Goal: Information Seeking & Learning: Learn about a topic

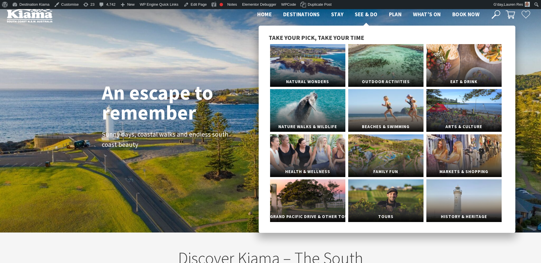
scroll to position [99, 545]
click at [465, 68] on link "Eat & Drink" at bounding box center [463, 65] width 75 height 43
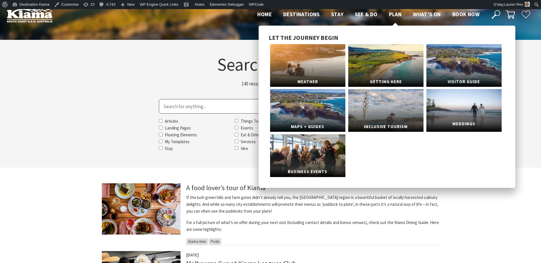
click at [456, 103] on link "Weddings" at bounding box center [463, 110] width 75 height 43
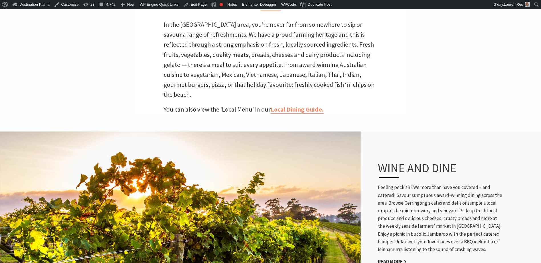
scroll to position [29, 0]
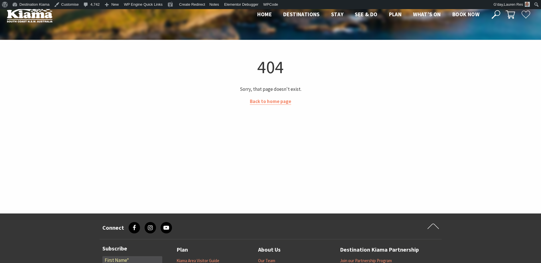
click at [498, 14] on icon at bounding box center [496, 14] width 9 height 9
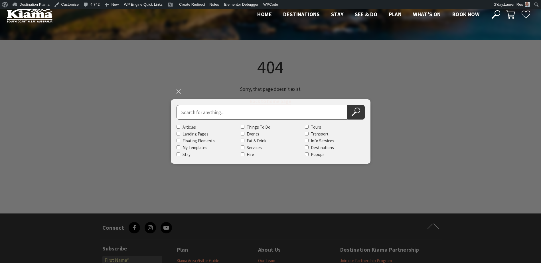
click at [240, 110] on input "Search for" at bounding box center [261, 112] width 171 height 15
type input "henry clive"
click at [348, 105] on button "Search Now" at bounding box center [356, 112] width 17 height 15
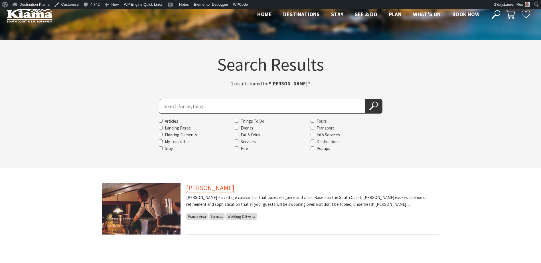
click at [215, 186] on link "Henry Clive Caravan Bar" at bounding box center [210, 188] width 48 height 9
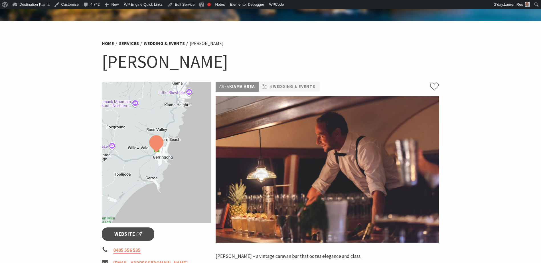
scroll to position [29, 0]
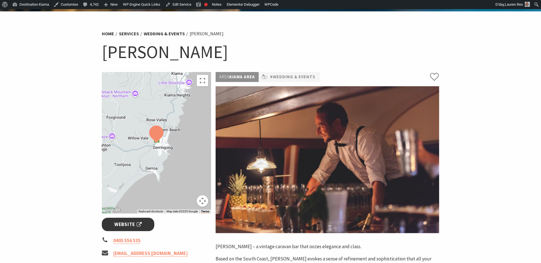
click at [129, 224] on span "Website" at bounding box center [127, 225] width 27 height 8
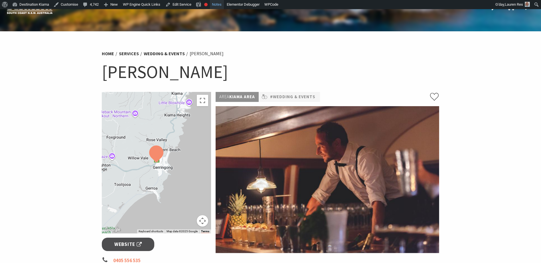
scroll to position [0, 0]
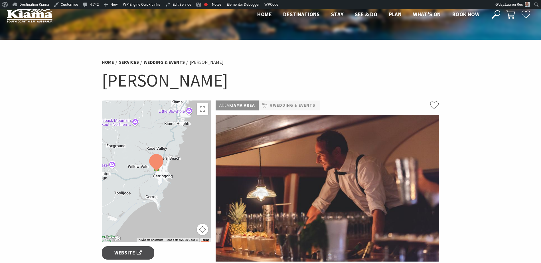
click at [497, 14] on icon at bounding box center [496, 14] width 9 height 9
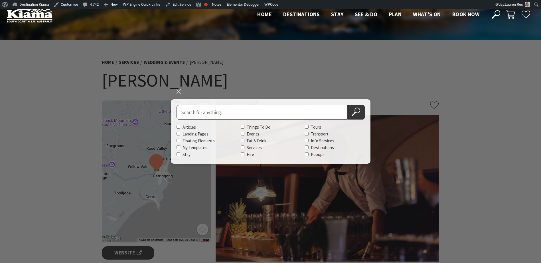
drag, startPoint x: 220, startPoint y: 116, endPoint x: 216, endPoint y: 108, distance: 8.9
click at [216, 108] on input "Search for" at bounding box center [261, 112] width 171 height 15
type input "making faces"
click at [348, 105] on button "Search Now" at bounding box center [356, 112] width 17 height 15
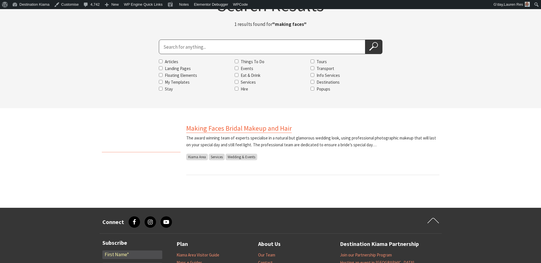
scroll to position [57, 0]
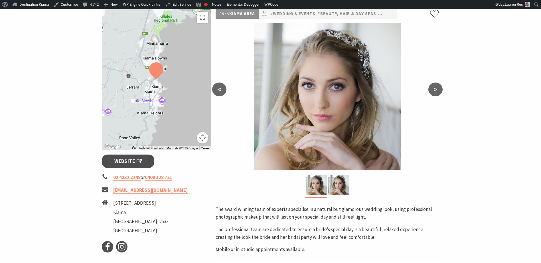
scroll to position [114, 0]
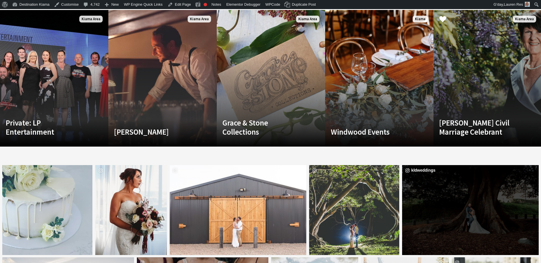
scroll to position [1083, 0]
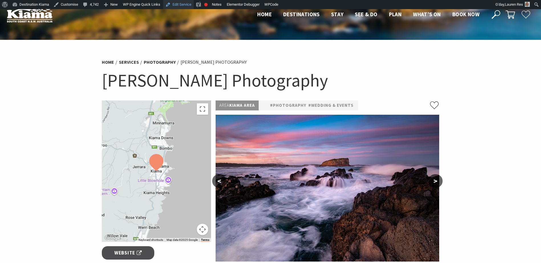
click at [184, 5] on link "Edit Service" at bounding box center [178, 4] width 31 height 9
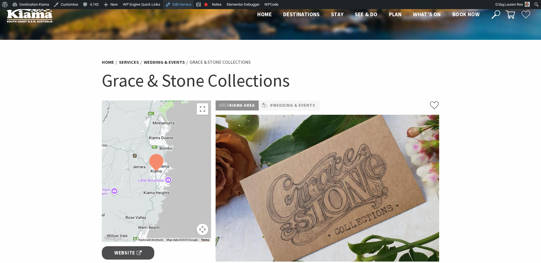
click at [178, 5] on link "Edit Service" at bounding box center [178, 4] width 31 height 9
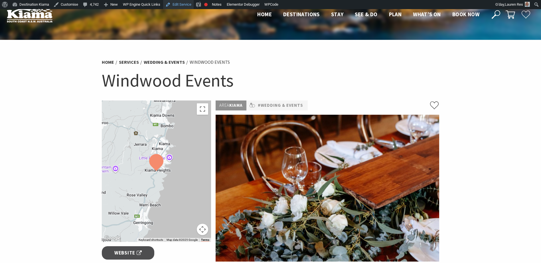
click at [178, 4] on link "Edit Service" at bounding box center [178, 4] width 31 height 9
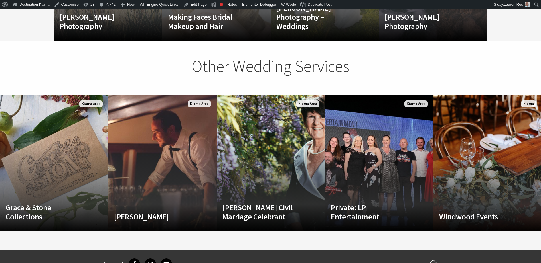
scroll to position [208, 548]
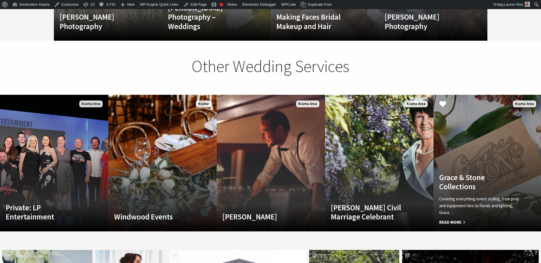
scroll to position [208, 548]
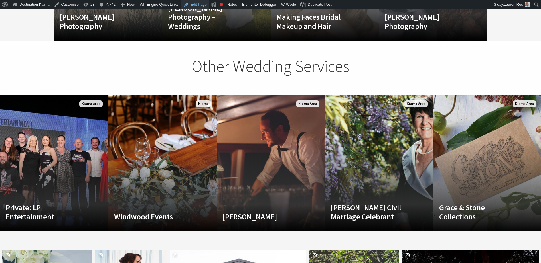
click at [190, 3] on link "Edit Page" at bounding box center [195, 4] width 28 height 9
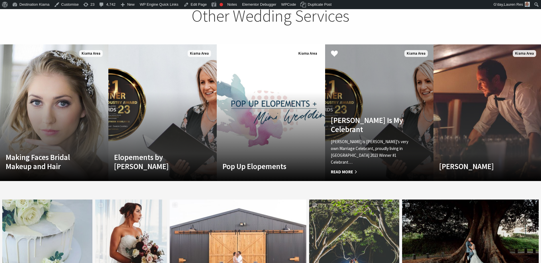
scroll to position [1169, 0]
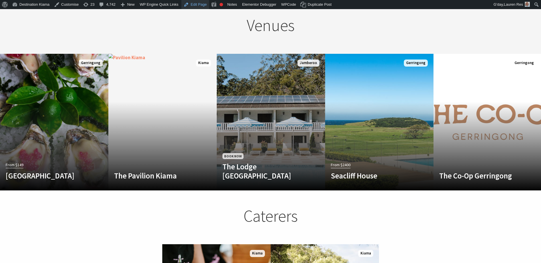
scroll to position [542, 0]
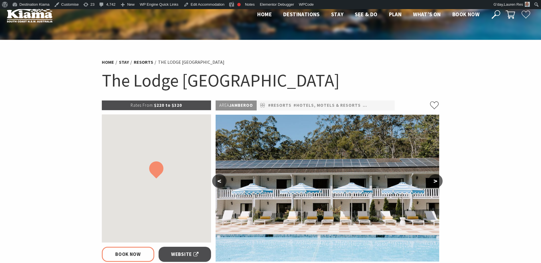
select select "3"
select select "2"
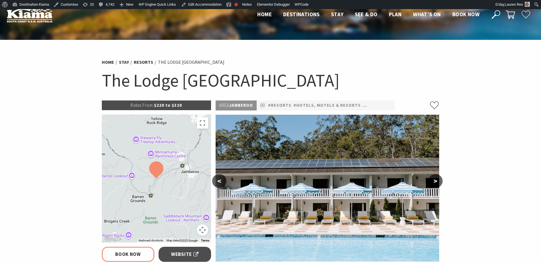
select select "3"
click at [200, 6] on link "Edit Accommodation" at bounding box center [201, 4] width 45 height 9
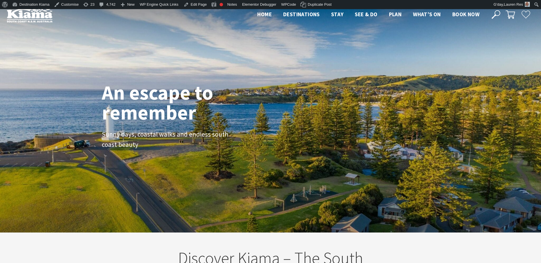
scroll to position [96, 545]
click at [493, 16] on icon at bounding box center [496, 14] width 9 height 9
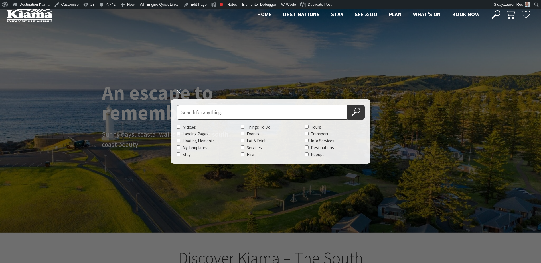
click at [221, 111] on input "Search for" at bounding box center [261, 112] width 171 height 15
type input "trish fallon"
click at [348, 105] on button "Search Now" at bounding box center [356, 112] width 17 height 15
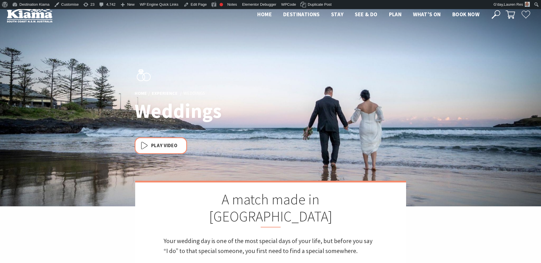
scroll to position [208, 548]
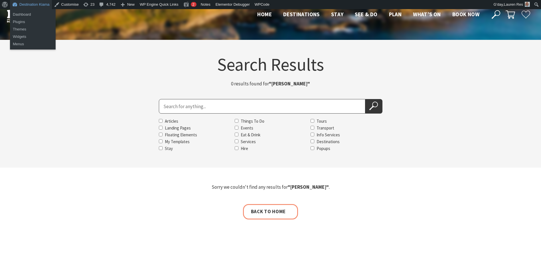
click at [43, 4] on link "Destination Kiama" at bounding box center [31, 4] width 42 height 9
click at [27, 15] on link "Dashboard" at bounding box center [33, 14] width 46 height 7
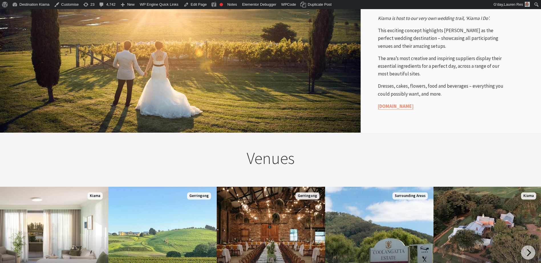
scroll to position [513, 0]
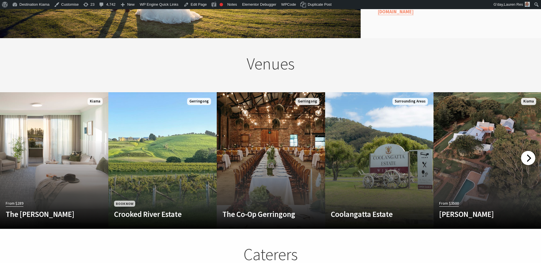
click at [525, 151] on div at bounding box center [528, 158] width 14 height 14
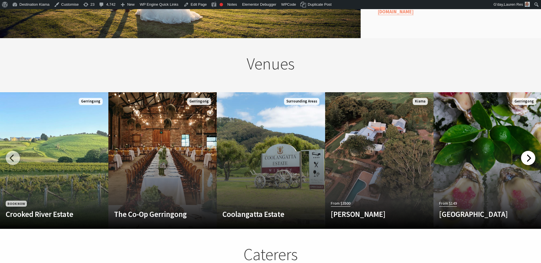
click at [525, 151] on div at bounding box center [528, 158] width 14 height 14
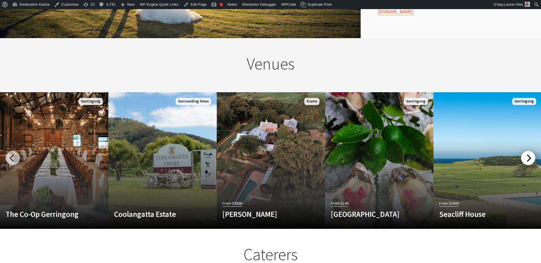
click at [525, 151] on div at bounding box center [528, 158] width 14 height 14
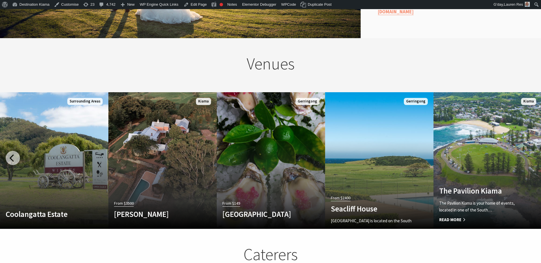
click at [525, 143] on link "The Pavilion Kiama The Pavilion Kiama is your home of events, located in one of…" at bounding box center [487, 160] width 108 height 137
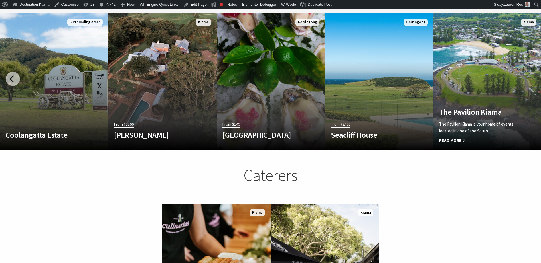
scroll to position [713, 0]
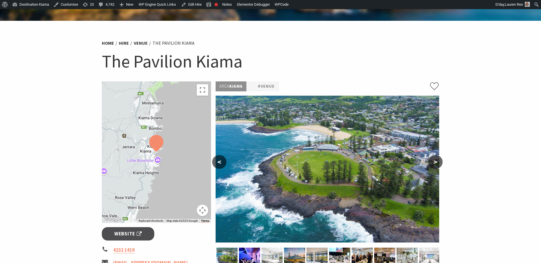
scroll to position [29, 0]
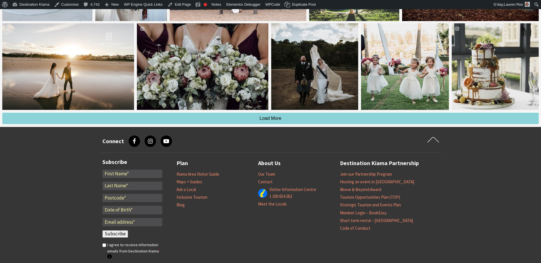
scroll to position [1450, 0]
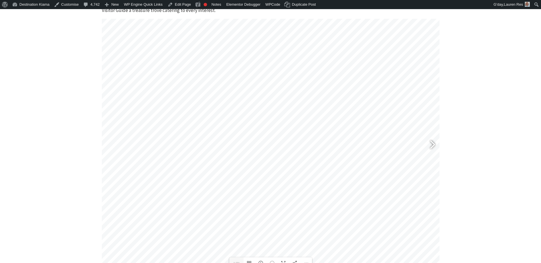
scroll to position [257, 0]
